Goal: Register for event/course

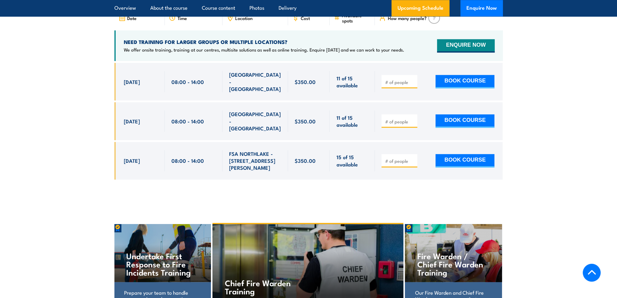
scroll to position [880, 0]
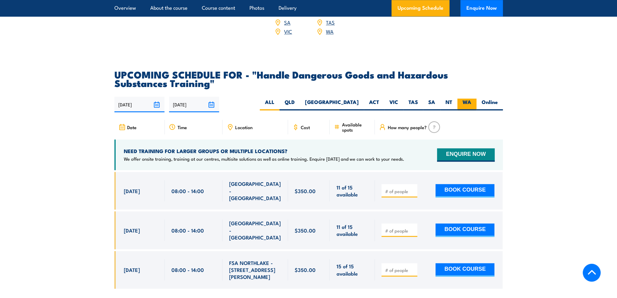
click at [467, 108] on label "WA" at bounding box center [466, 105] width 19 height 12
click at [471, 103] on input "WA" at bounding box center [473, 101] width 4 height 4
radio input "true"
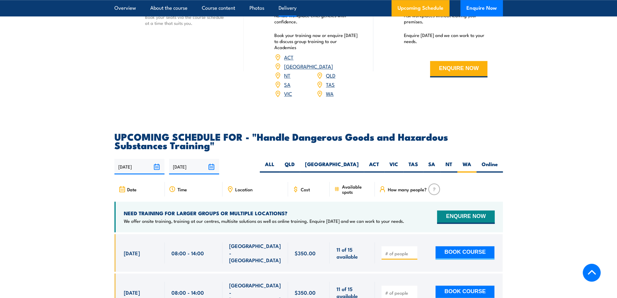
scroll to position [820, 0]
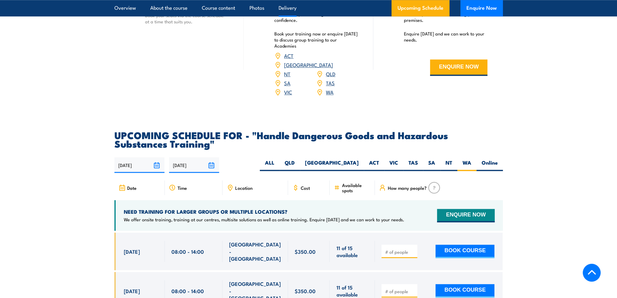
click at [257, 140] on h2 "UPCOMING SCHEDULE FOR - "Handle Dangerous Goods and Hazardous Substances Traini…" at bounding box center [308, 139] width 389 height 17
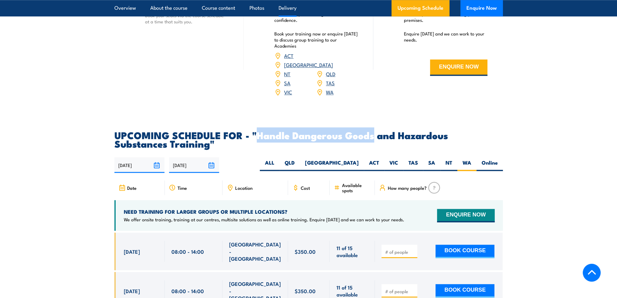
drag, startPoint x: 257, startPoint y: 140, endPoint x: 375, endPoint y: 139, distance: 117.8
click at [375, 139] on h2 "UPCOMING SCHEDULE FOR - "Handle Dangerous Goods and Hazardous Substances Traini…" at bounding box center [308, 139] width 389 height 17
copy h2 "Handle Dangerous Goods"
